Goal: Task Accomplishment & Management: Manage account settings

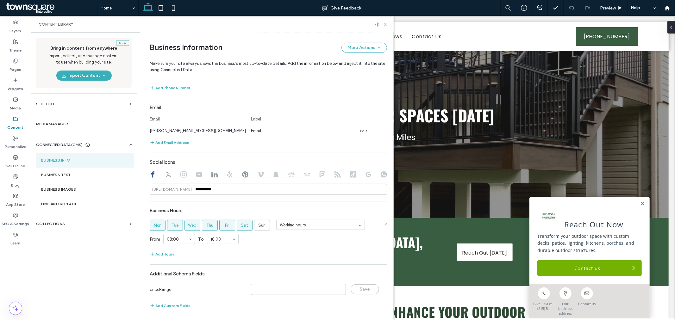
scroll to position [216, 0]
click at [161, 171] on div at bounding box center [268, 174] width 237 height 8
click at [165, 172] on icon at bounding box center [168, 173] width 6 height 6
type input "**********"
click at [180, 178] on div at bounding box center [183, 174] width 6 height 8
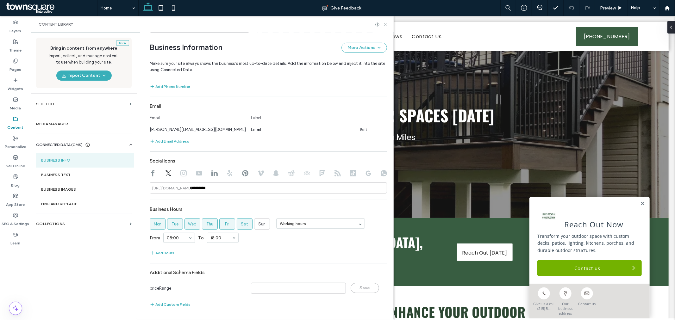
click at [180, 176] on icon at bounding box center [183, 173] width 6 height 6
click at [196, 172] on use at bounding box center [199, 173] width 6 height 4
click at [151, 175] on icon at bounding box center [153, 173] width 6 height 6
type input "**********"
click at [78, 179] on section "Business Text" at bounding box center [85, 175] width 98 height 15
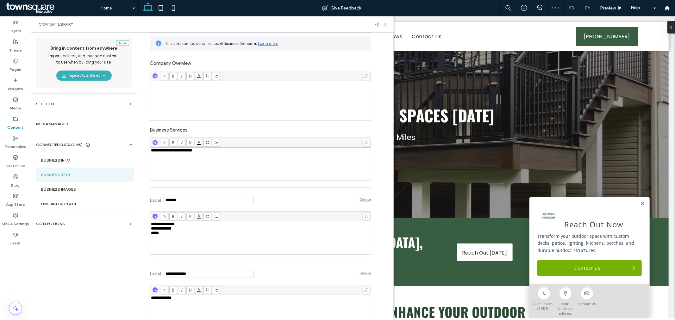
scroll to position [157, 0]
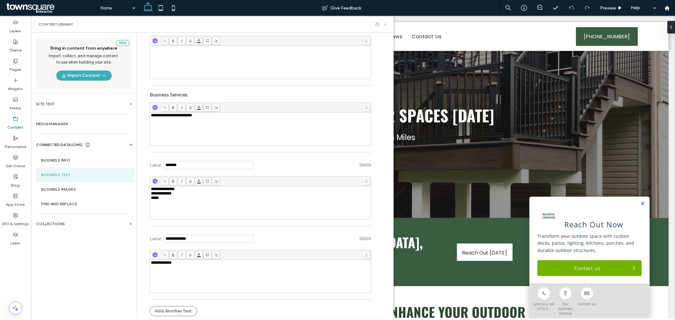
click at [385, 27] on div "Content Library" at bounding box center [212, 24] width 363 height 17
click at [383, 23] on icon at bounding box center [385, 24] width 5 height 5
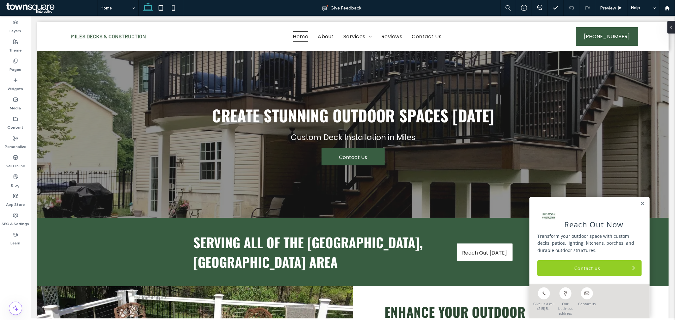
click at [573, 267] on link "Contact us" at bounding box center [589, 268] width 104 height 16
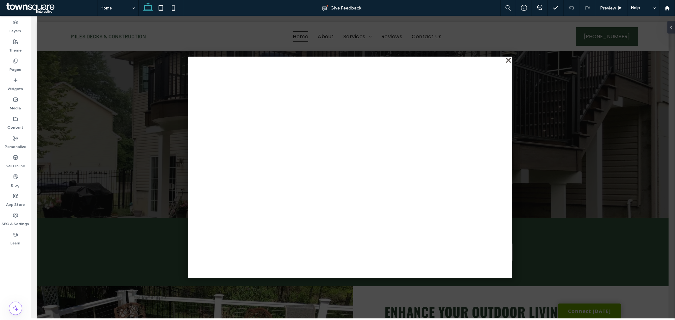
click at [506, 59] on div "close" at bounding box center [508, 60] width 5 height 5
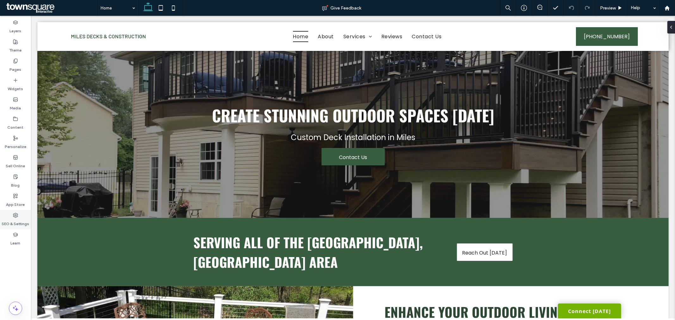
click at [21, 215] on div "SEO & Settings" at bounding box center [15, 219] width 31 height 19
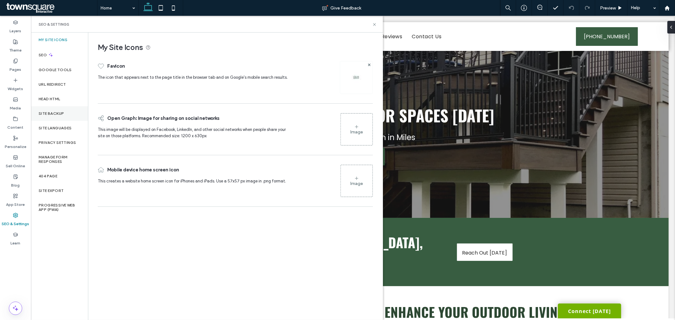
click at [51, 116] on div "Site Backup" at bounding box center [59, 113] width 57 height 15
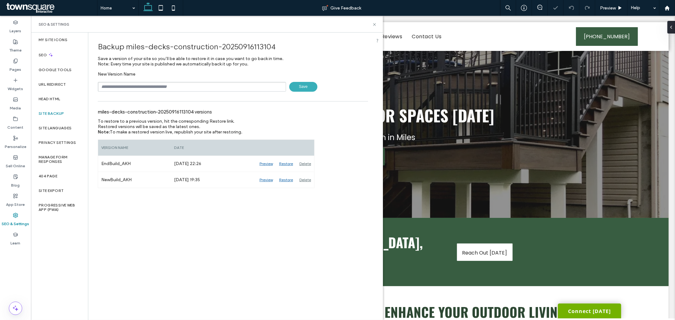
click at [152, 90] on input "text" at bounding box center [192, 87] width 188 height 10
type input "**********"
click at [307, 86] on span "Save" at bounding box center [303, 87] width 28 height 10
click at [373, 24] on icon at bounding box center [374, 24] width 5 height 5
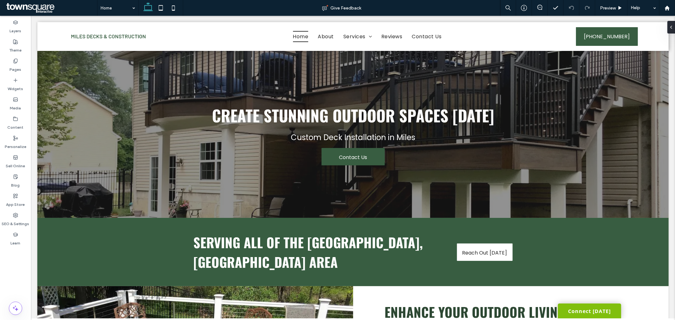
click at [609, 312] on link "Connect [DATE]" at bounding box center [588, 310] width 63 height 15
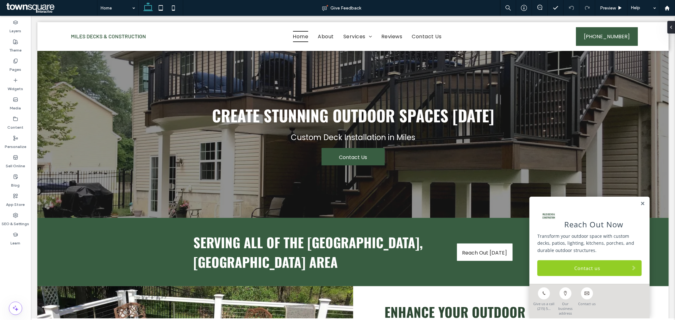
click at [564, 274] on link "Contact us" at bounding box center [589, 268] width 104 height 16
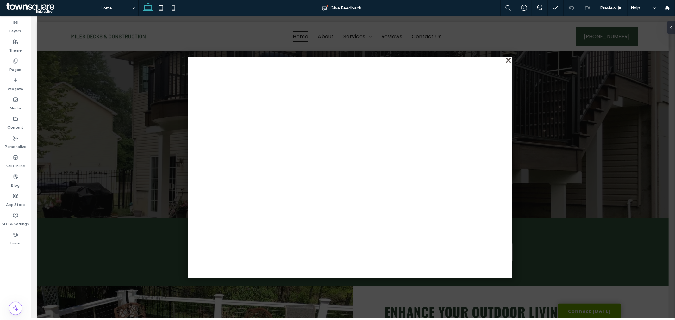
click at [506, 58] on div "close" at bounding box center [508, 60] width 5 height 5
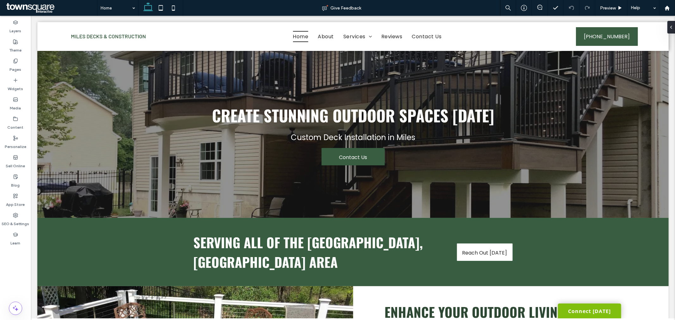
click at [587, 314] on link "Connect [DATE]" at bounding box center [588, 310] width 63 height 15
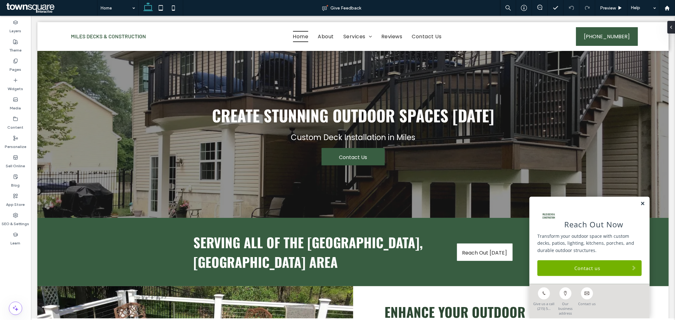
click at [640, 206] on link at bounding box center [642, 203] width 5 height 5
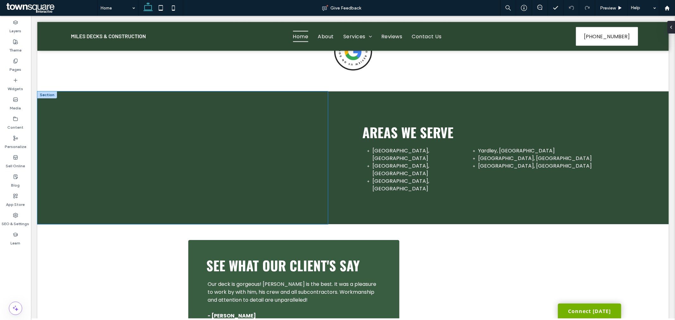
scroll to position [984, 0]
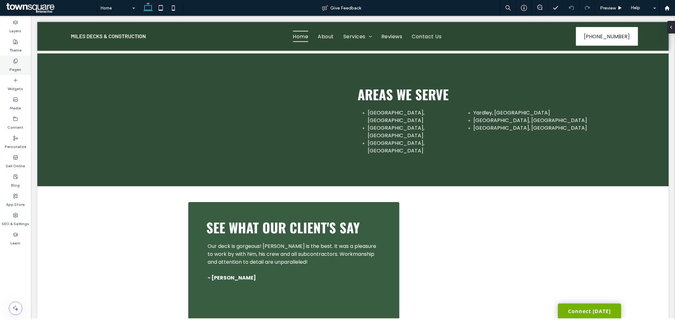
click at [18, 66] on label "Pages" at bounding box center [16, 68] width 12 height 9
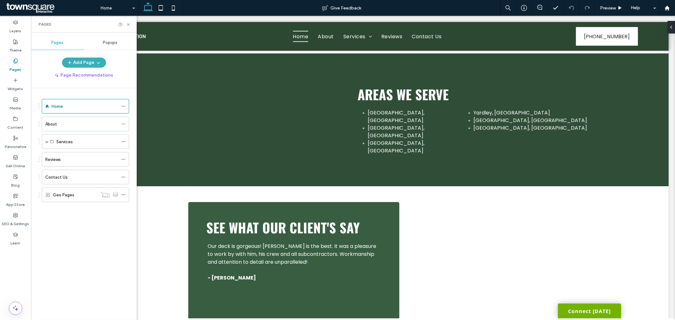
click at [74, 176] on div "Contact Us" at bounding box center [81, 177] width 73 height 7
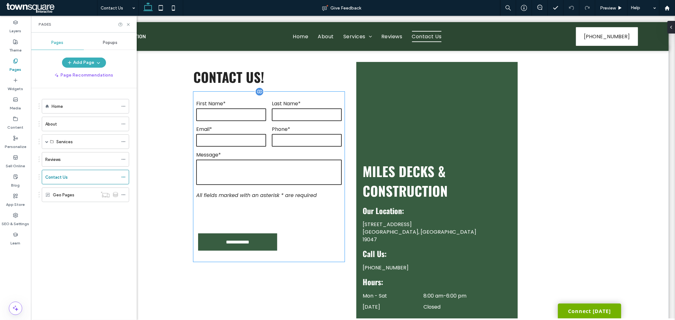
scroll to position [140, 0]
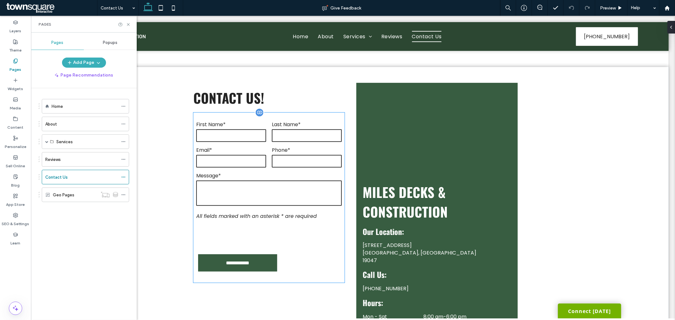
click at [307, 180] on textarea at bounding box center [269, 192] width 146 height 25
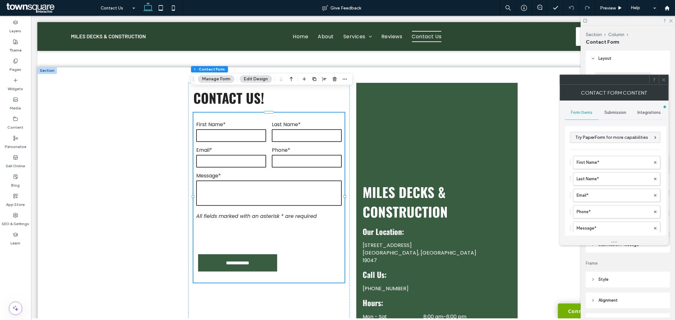
type input "*"
type input "***"
type input "*"
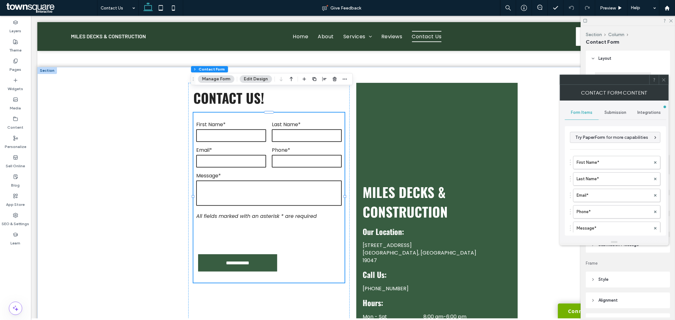
type input "***"
click at [605, 112] on span "Submission" at bounding box center [616, 112] width 22 height 5
click at [597, 148] on label "New submission notification" at bounding box center [615, 142] width 84 height 13
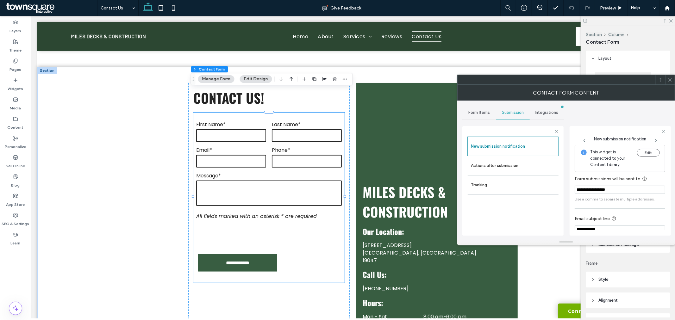
scroll to position [33, 0]
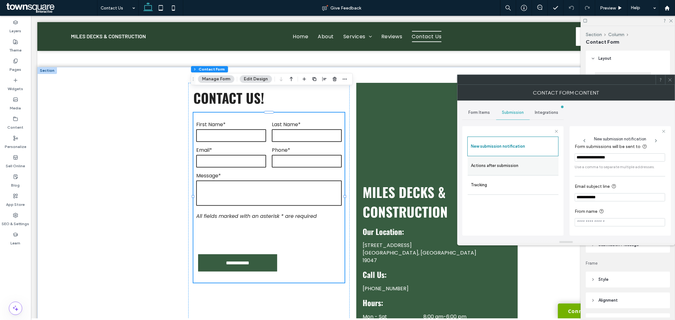
click at [518, 166] on label "Actions after submission" at bounding box center [513, 165] width 84 height 13
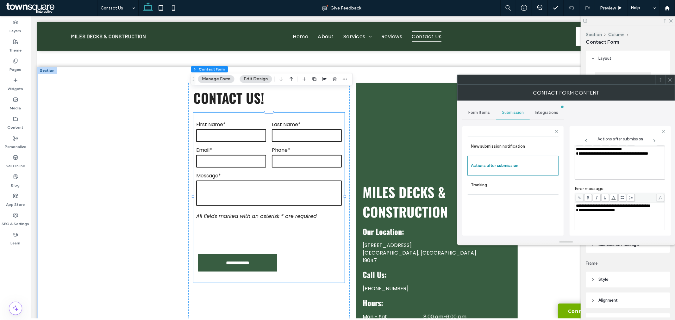
scroll to position [109, 0]
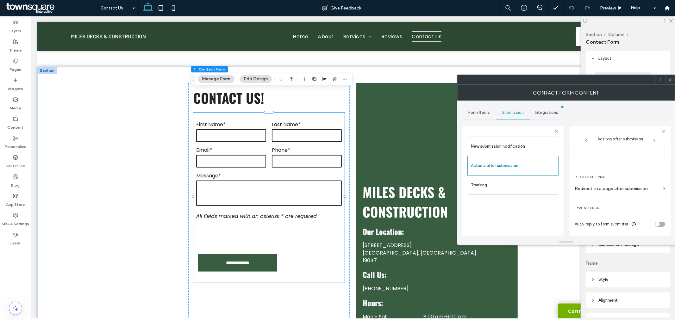
click at [488, 110] on span "Form Items" at bounding box center [479, 112] width 22 height 5
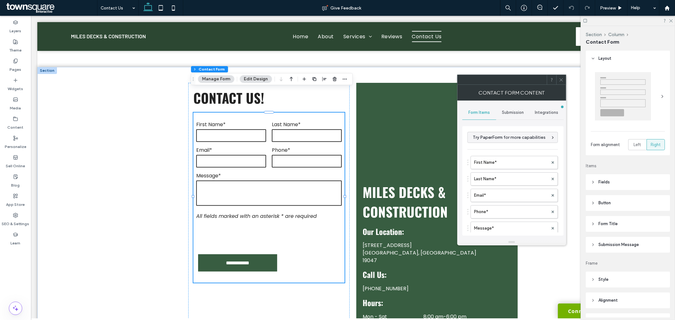
click at [561, 76] on span at bounding box center [561, 79] width 5 height 9
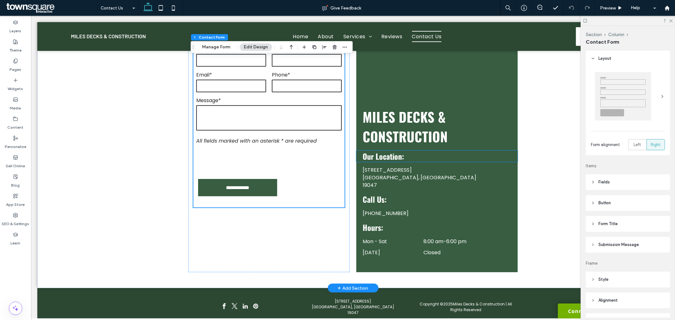
scroll to position [215, 0]
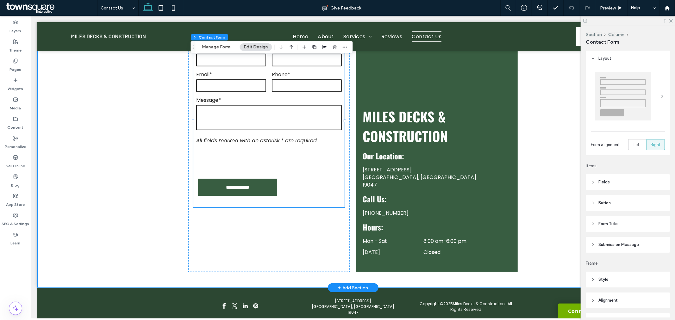
click at [565, 174] on div "**********" at bounding box center [352, 139] width 631 height 296
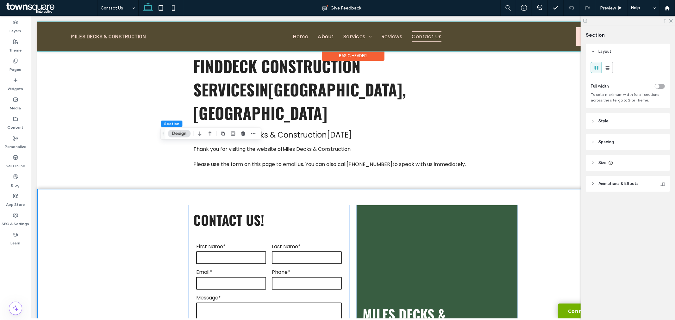
scroll to position [0, 0]
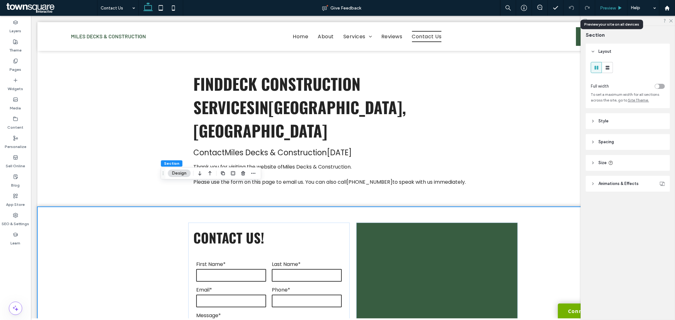
click at [611, 6] on span "Preview" at bounding box center [608, 7] width 16 height 5
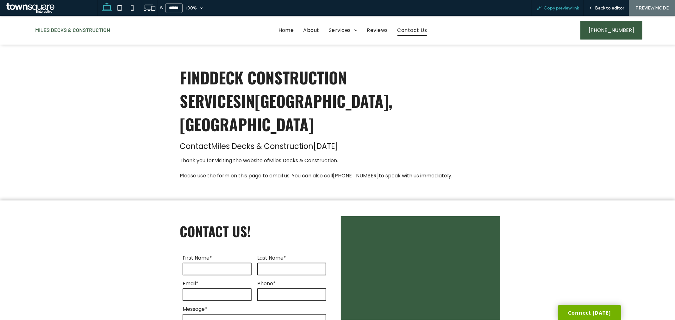
click at [549, 11] on div "Copy preview link" at bounding box center [557, 8] width 52 height 16
click at [548, 7] on span "Copy preview link" at bounding box center [560, 7] width 35 height 5
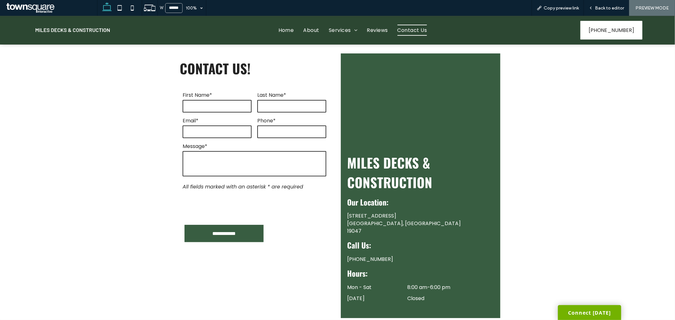
scroll to position [95, 0]
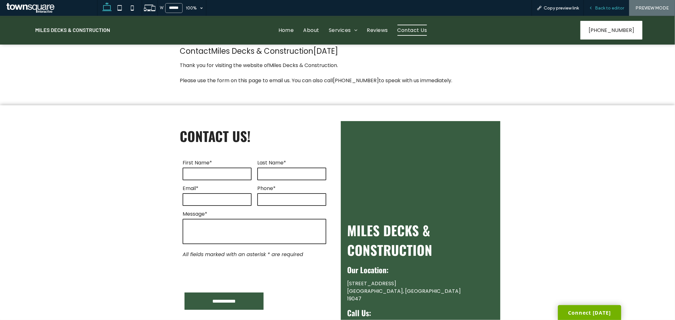
click at [588, 9] on div "Back to editor" at bounding box center [606, 7] width 45 height 5
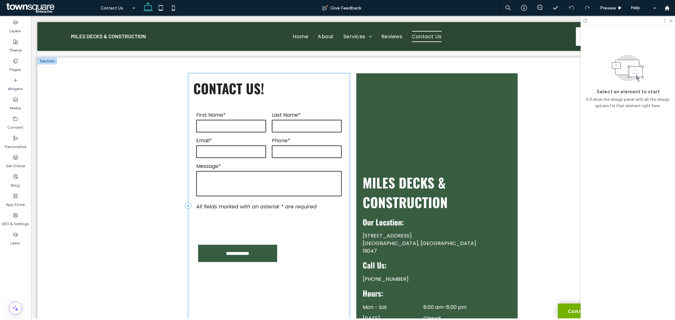
scroll to position [215, 0]
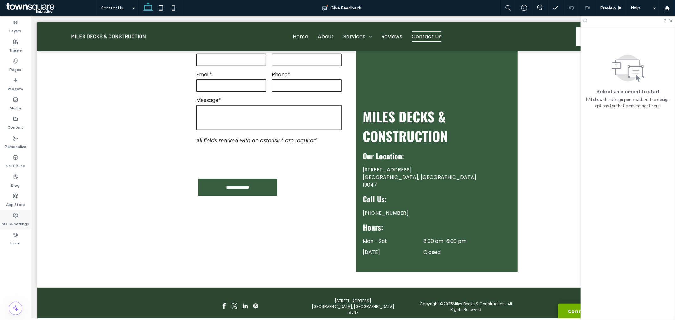
click at [18, 214] on div "SEO & Settings" at bounding box center [15, 219] width 31 height 19
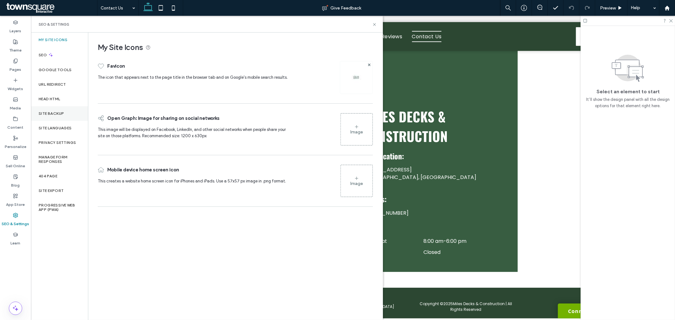
click at [51, 115] on label "Site Backup" at bounding box center [51, 113] width 25 height 4
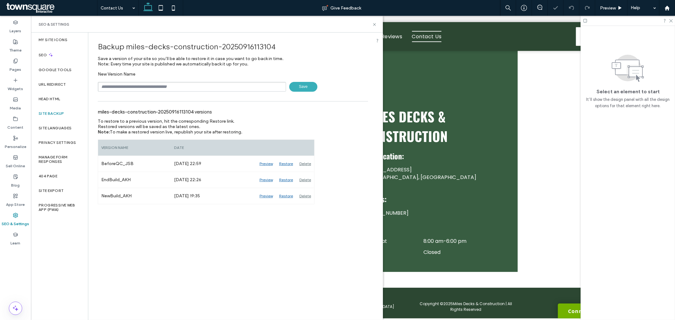
click at [192, 85] on input "text" at bounding box center [192, 87] width 188 height 10
type input "**********"
click at [306, 84] on span "Save" at bounding box center [303, 87] width 28 height 10
